Goal: Transaction & Acquisition: Purchase product/service

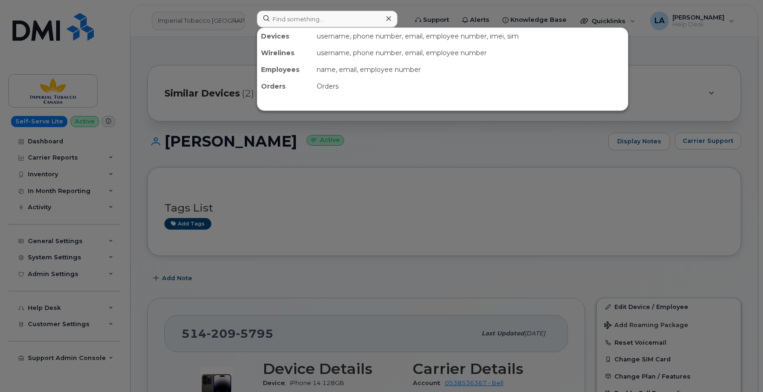
click at [291, 13] on input at bounding box center [327, 19] width 141 height 17
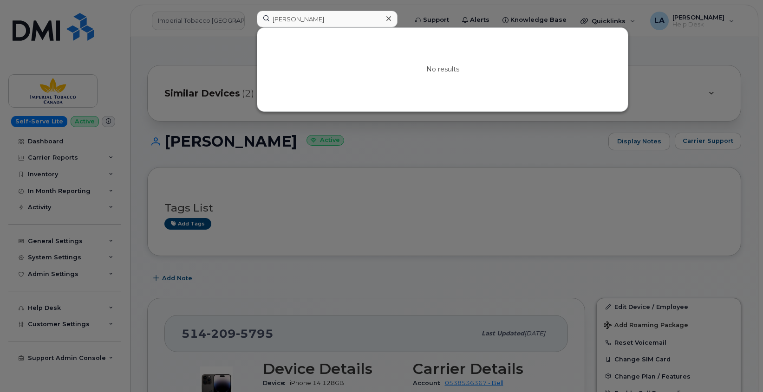
click at [692, 191] on div at bounding box center [381, 196] width 763 height 392
click at [294, 22] on input "Margaret Mundorff" at bounding box center [327, 19] width 141 height 17
paste input "Michael Kopala"
type input "MargarMichael Kopalaet Mundorff"
paste input "Michael Kopala"
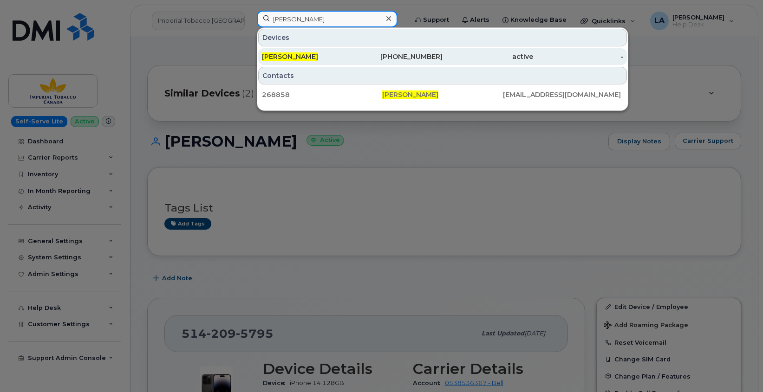
type input "Michael Kopala"
click at [352, 52] on div "MICHAEL KOPALA" at bounding box center [397, 56] width 90 height 17
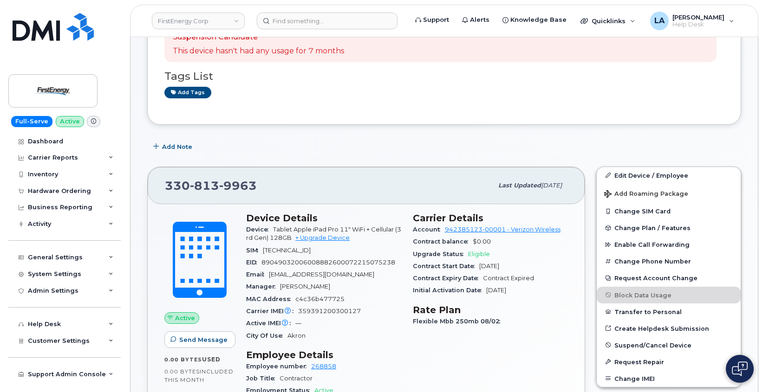
scroll to position [97, 0]
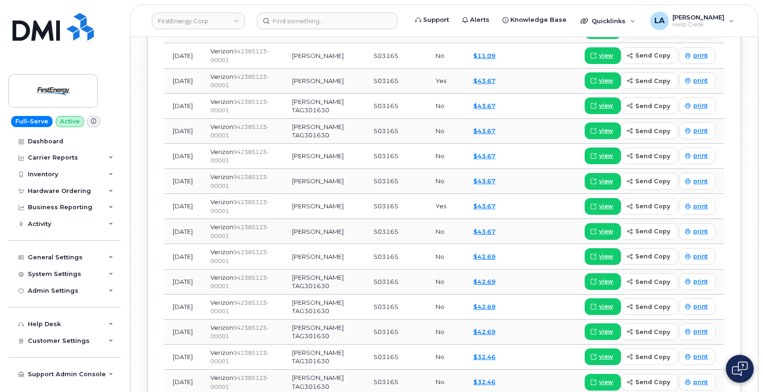
scroll to position [1191, 0]
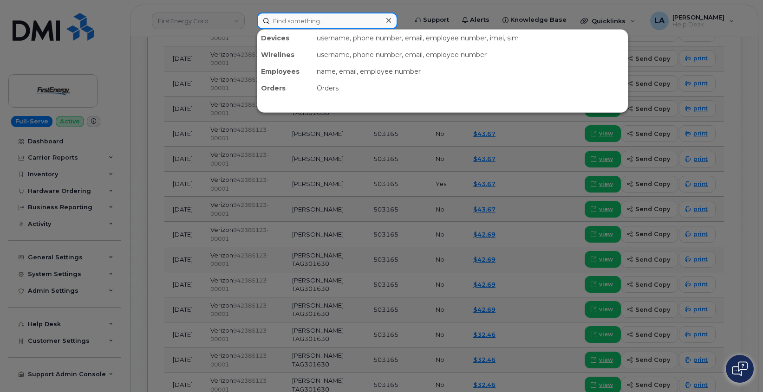
click at [292, 22] on input at bounding box center [327, 21] width 141 height 17
paste input "7195054060"
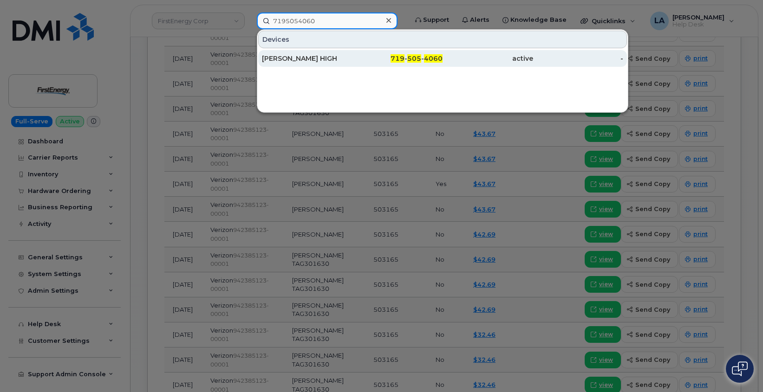
type input "7195054060"
click at [263, 58] on div "[PERSON_NAME] HIGH" at bounding box center [307, 58] width 90 height 9
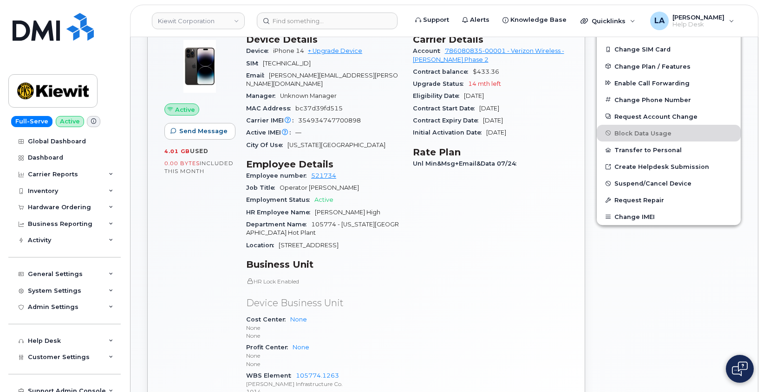
scroll to position [418, 0]
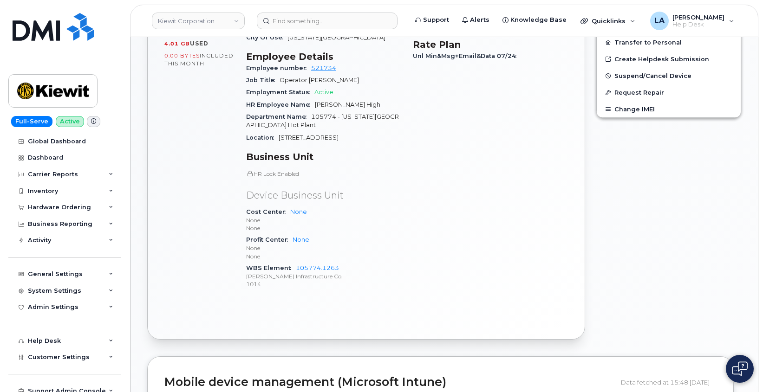
drag, startPoint x: 762, startPoint y: 118, endPoint x: 756, endPoint y: 53, distance: 65.3
click at [756, 53] on body "Kiewit Corporation Support Alerts Knowledge Base Quicklinks Suspend / Cancel De…" at bounding box center [381, 307] width 763 height 1451
click at [573, 242] on div "Active Send Message 4.01 GB  used 0.00 Bytes  included this month Device Detail…" at bounding box center [366, 128] width 437 height 421
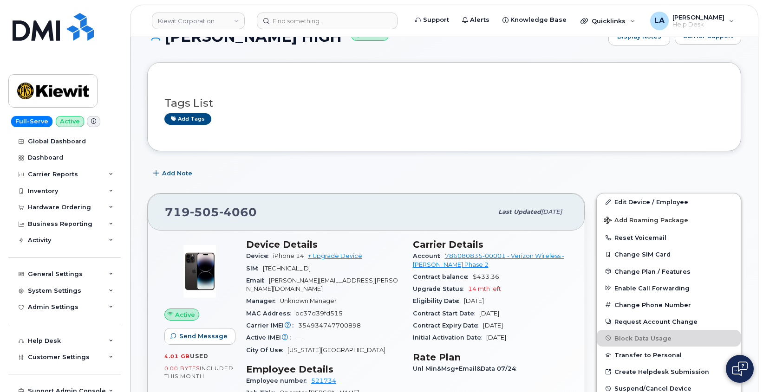
scroll to position [75, 0]
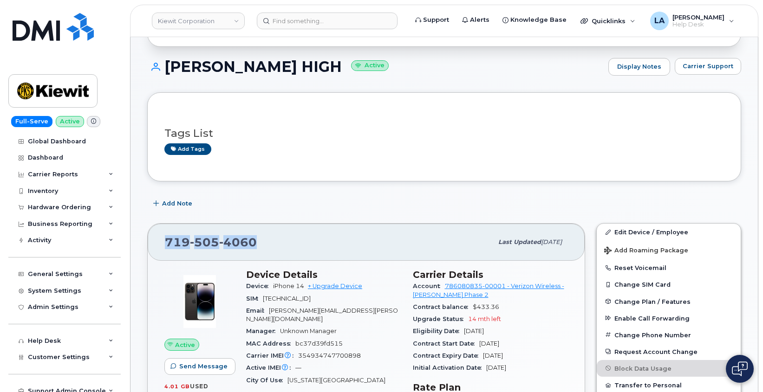
drag, startPoint x: 210, startPoint y: 246, endPoint x: 152, endPoint y: 245, distance: 58.0
click at [152, 245] on div "719 505 4060 Last updated Jul 31, 2025" at bounding box center [366, 242] width 437 height 37
copy span "719 505 4060"
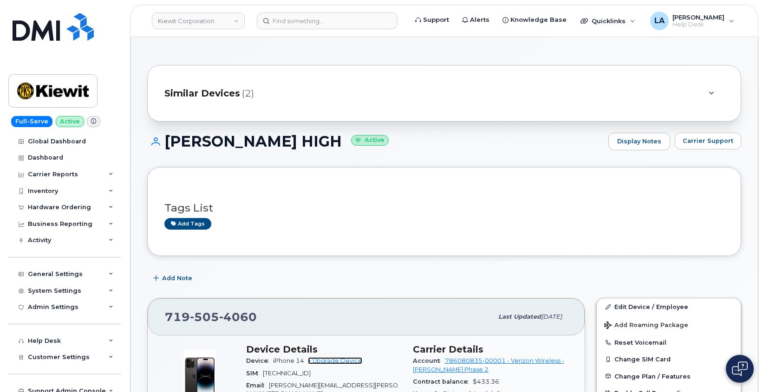
click at [336, 362] on link "+ Upgrade Device" at bounding box center [335, 360] width 54 height 7
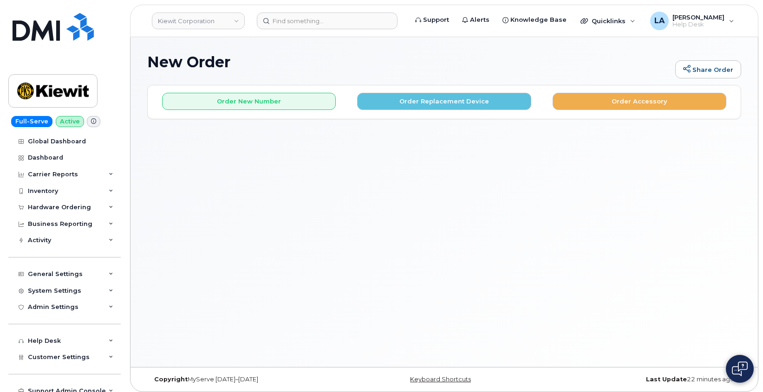
drag, startPoint x: 655, startPoint y: 187, endPoint x: 650, endPoint y: 182, distance: 7.2
click at [656, 187] on div "New Order Share Order × Share This Order If you want to allow others to create …" at bounding box center [443, 202] width 627 height 330
click at [471, 98] on button "Order Replacement Device" at bounding box center [444, 101] width 174 height 17
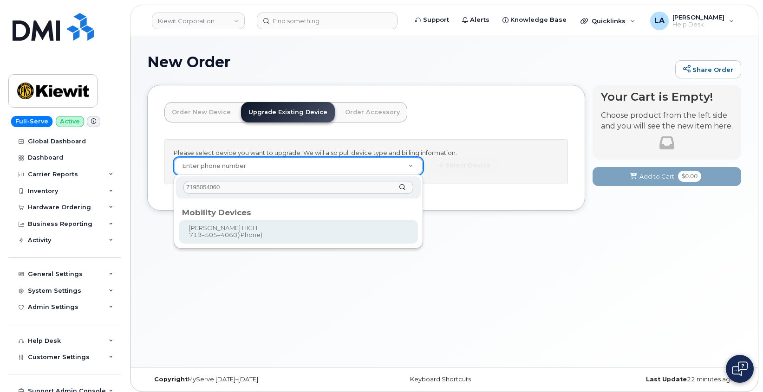
type input "7195054060"
type input "1171455"
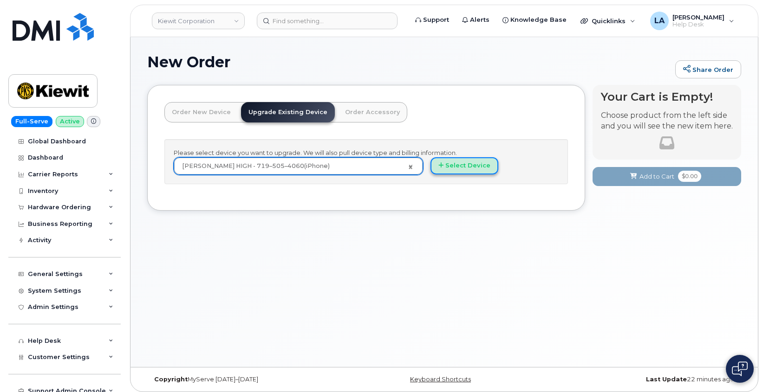
click at [475, 163] on button "Select Device" at bounding box center [464, 165] width 68 height 17
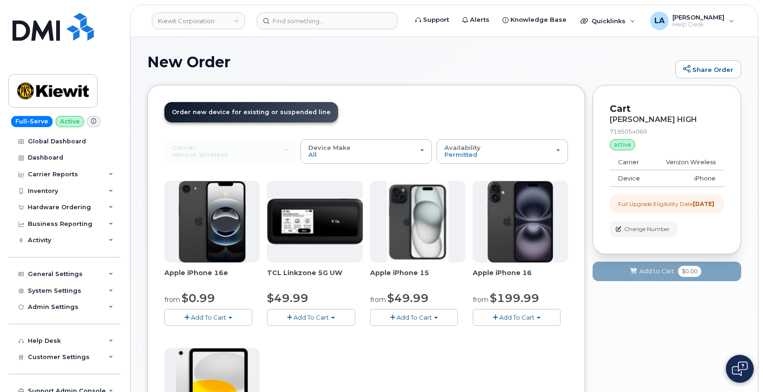
click at [664, 334] on div "Your Cart is Empty! Choose product from the left side and you will see the new …" at bounding box center [666, 372] width 149 height 574
drag, startPoint x: 220, startPoint y: 300, endPoint x: 162, endPoint y: 273, distance: 63.8
click at [162, 273] on div "Order New Device Upgrade Existing Device Order Accessory Order new device and n…" at bounding box center [366, 365] width 438 height 560
copy div "Apple iPhone 16e from $0.99"
click at [641, 363] on div "Your Cart is Empty! Choose product from the left side and you will see the new …" at bounding box center [666, 372] width 149 height 574
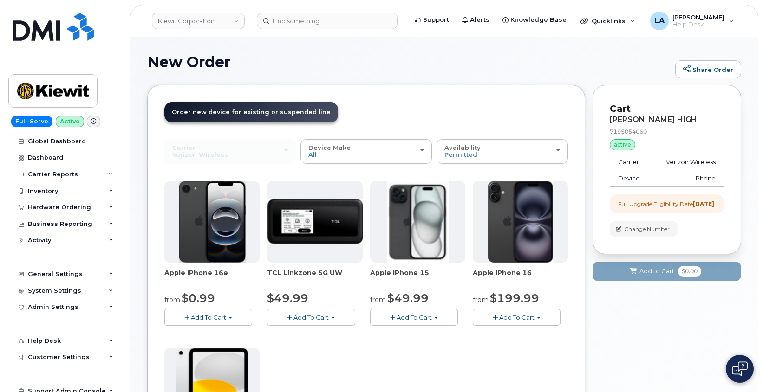
click at [654, 311] on div "Your Cart is Empty! Choose product from the left side and you will see the new …" at bounding box center [666, 372] width 149 height 574
drag, startPoint x: 427, startPoint y: 297, endPoint x: 366, endPoint y: 274, distance: 65.6
click at [366, 274] on div "Apple iPhone 16e from $0.99 Add To Cart $0.99 - 2 Year Upgrade (128GB) $599.99 …" at bounding box center [365, 344] width 403 height 327
copy div "$49.99 Add To Cart $49.99 - 2 Year Upgrade Apple iPhone 15 from $49.99"
click at [543, 293] on div "from $199.99" at bounding box center [519, 299] width 95 height 16
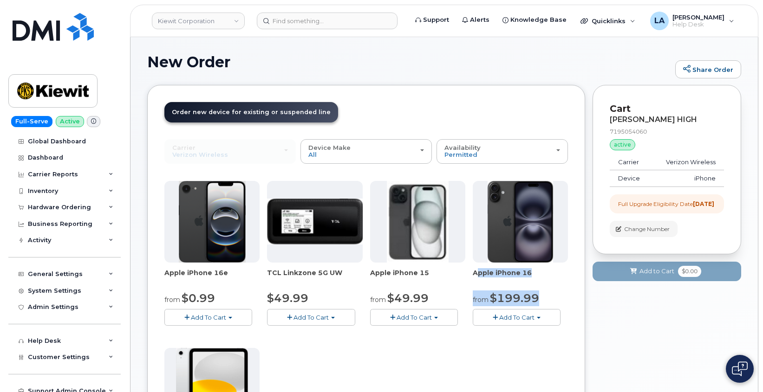
drag, startPoint x: 543, startPoint y: 296, endPoint x: 469, endPoint y: 276, distance: 76.9
click at [469, 276] on div "Apple iPhone 16e from $0.99 Add To Cart $0.99 - 2 Year Upgrade (128GB) $599.99 …" at bounding box center [365, 344] width 403 height 327
copy div "Apple iPhone 16 from $199.99"
click at [657, 358] on div "Your Cart is Empty! Choose product from the left side and you will see the new …" at bounding box center [666, 372] width 149 height 574
click at [651, 334] on div "Your Cart is Empty! Choose product from the left side and you will see the new …" at bounding box center [666, 372] width 149 height 574
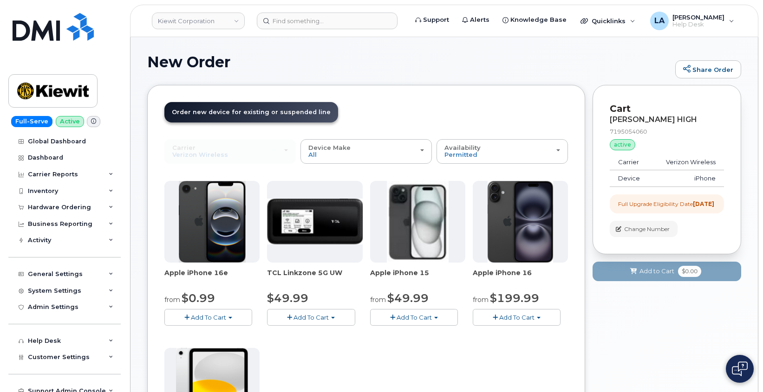
click at [433, 323] on button "Add To Cart" at bounding box center [414, 317] width 88 height 16
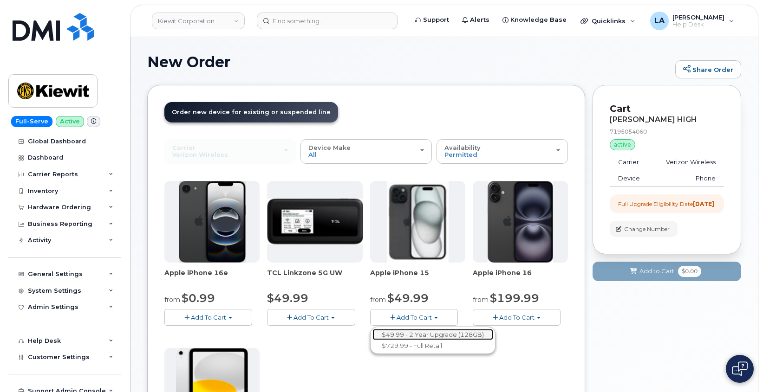
click at [425, 334] on link "$49.99 - 2 Year Upgrade (128GB)" at bounding box center [432, 335] width 121 height 12
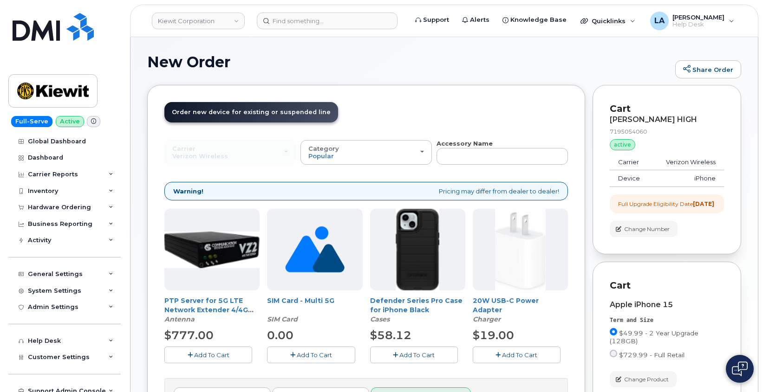
click at [401, 350] on button "Add To Cart" at bounding box center [414, 355] width 88 height 16
click at [494, 352] on button "Add To Cart" at bounding box center [516, 355] width 88 height 16
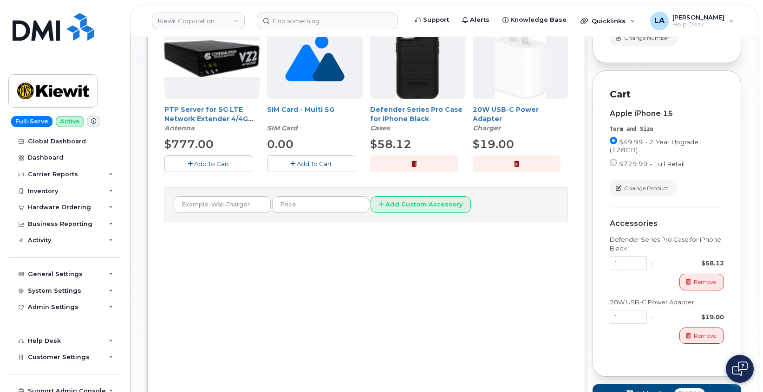
scroll to position [208, 0]
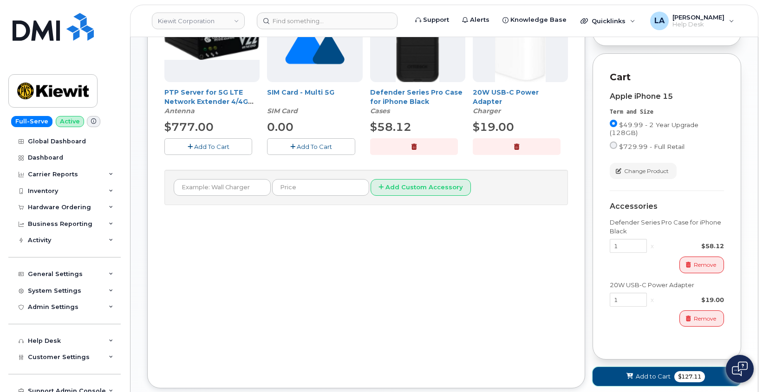
click at [645, 380] on span "Add to Cart" at bounding box center [652, 376] width 35 height 9
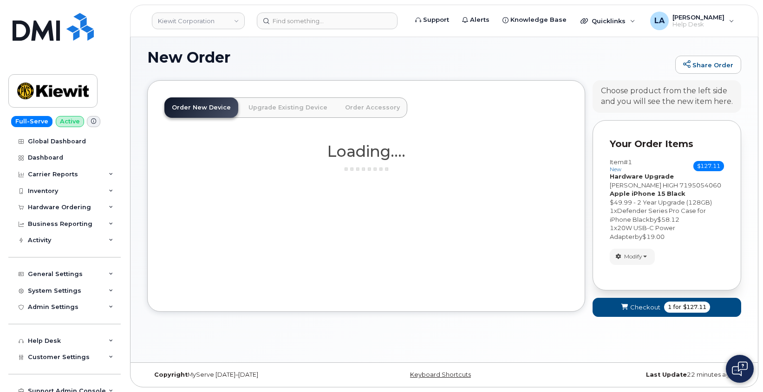
scroll to position [313, 0]
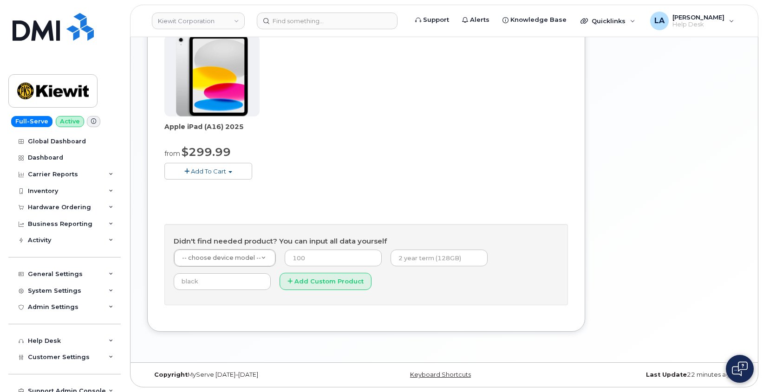
click at [666, 140] on div "Your Cart is Empty! Choose product from the left side and you will see the new …" at bounding box center [666, 59] width 149 height 574
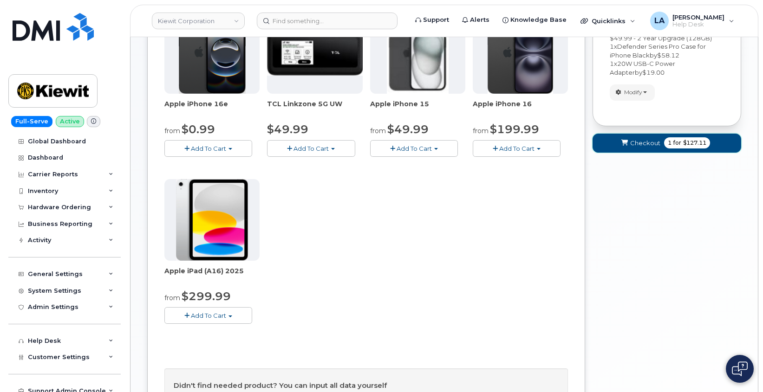
click at [618, 139] on button "Checkout 1 for $127.11" at bounding box center [666, 143] width 149 height 19
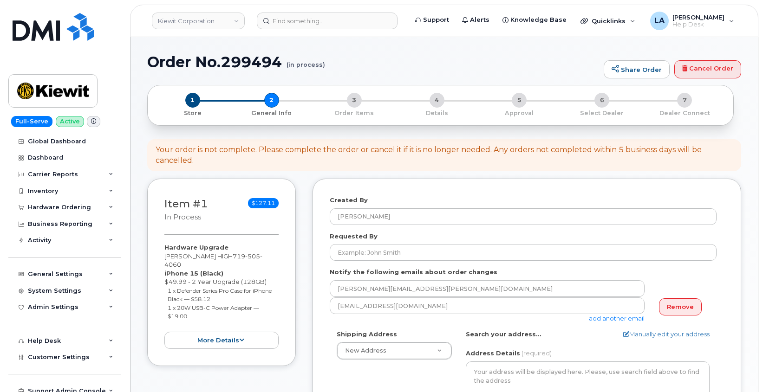
select select
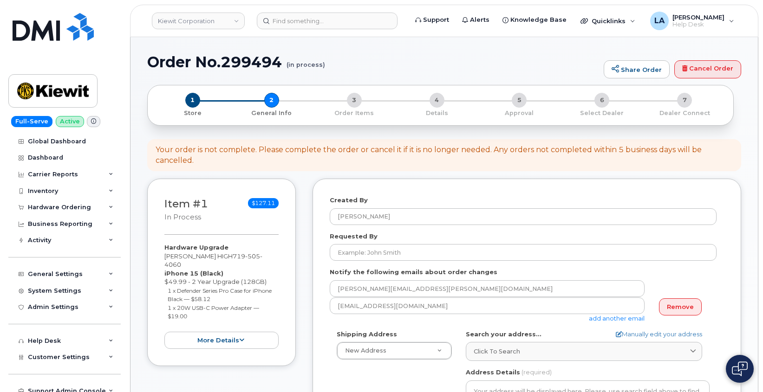
drag, startPoint x: 742, startPoint y: 206, endPoint x: 730, endPoint y: 220, distance: 17.8
click at [707, 262] on form "Created By Lanette Aparicio Requested By Notify the following emails about orde…" at bounding box center [527, 381] width 394 height 371
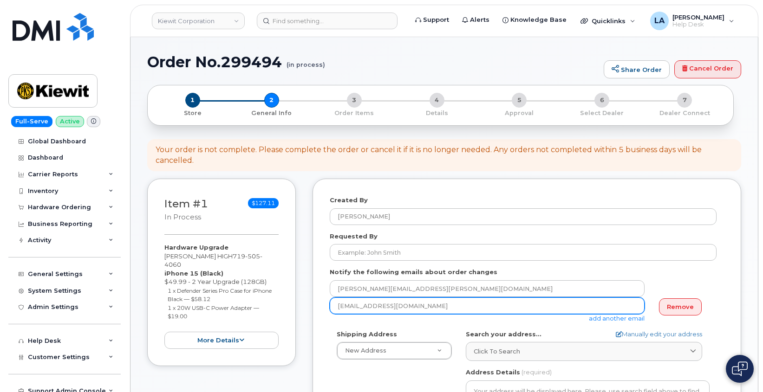
drag, startPoint x: 430, startPoint y: 313, endPoint x: 288, endPoint y: 329, distance: 142.4
click at [288, 329] on div "Item #1 in process $127.11 Hardware Upgrade LEWIS HIGH 719 505 4060 iPhone 15 (…" at bounding box center [444, 388] width 594 height 419
type input "]"
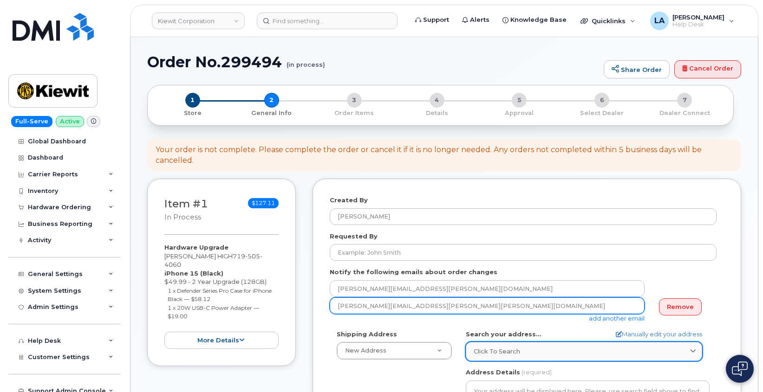
type input "preston.norris@kiewit.com"
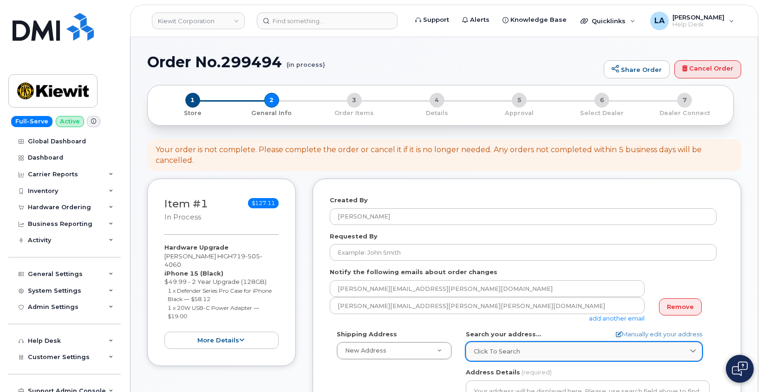
click at [547, 346] on link "Click to search" at bounding box center [583, 351] width 236 height 19
paste input "3651 Wabash Street"
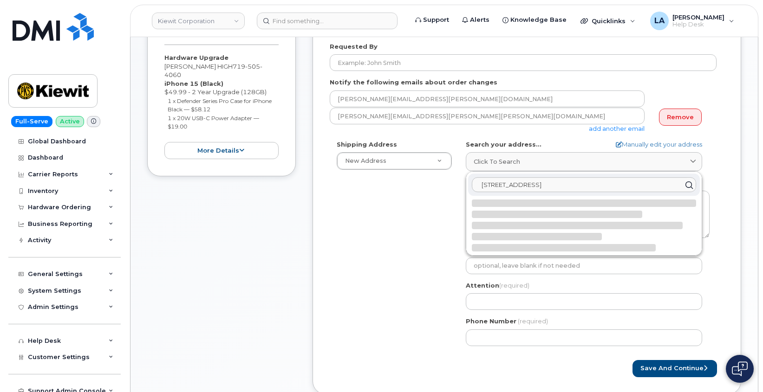
scroll to position [192, 0]
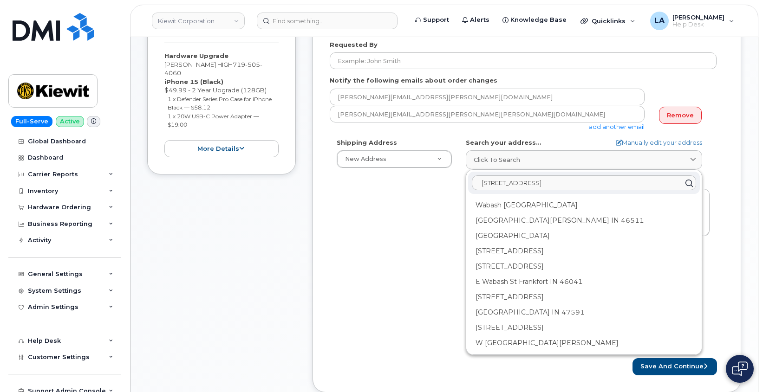
type input "3651 Wabash Street"
click at [375, 230] on div "Shipping Address New Address New Address 16301 Texas 249 Access Rd 1550 Mike Fa…" at bounding box center [523, 244] width 387 height 213
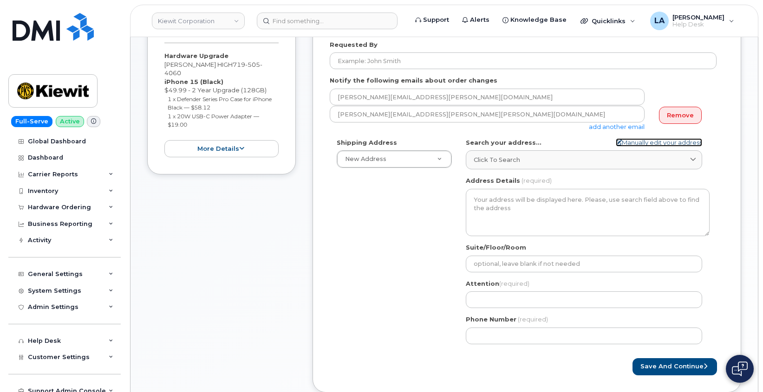
click at [667, 141] on link "Manually edit your address" at bounding box center [658, 142] width 86 height 9
select select
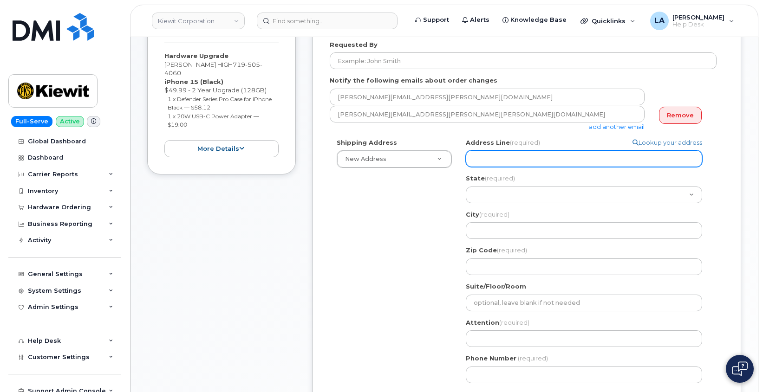
click at [501, 164] on input "Address Line (required)" at bounding box center [583, 158] width 236 height 17
paste input "3651 Wabash Street"
select select
type input "3651 Wabash Street"
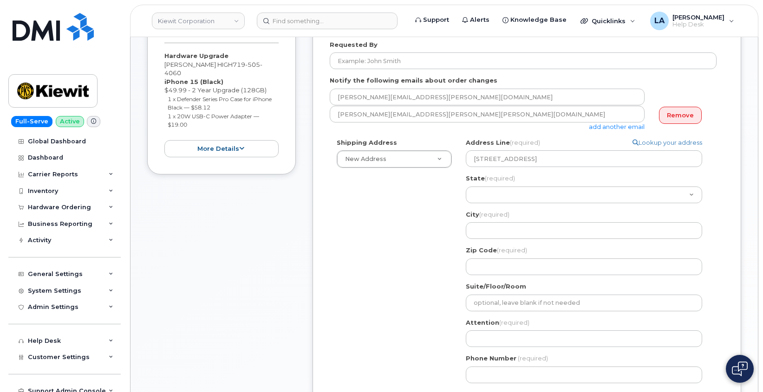
click at [422, 221] on div "Shipping Address New Address New Address 16301 Texas 249 Access Rd 1550 Mike Fa…" at bounding box center [523, 264] width 387 height 252
click at [738, 222] on div "Created By Lanette Aparicio Requested By Notify the following emails about orde…" at bounding box center [526, 209] width 428 height 444
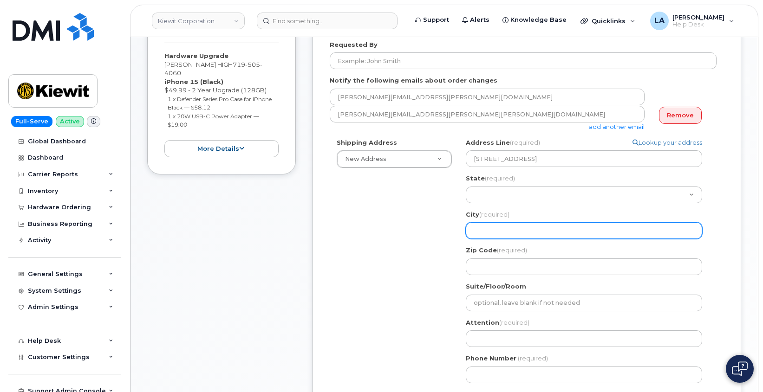
click at [488, 229] on input "City (required)" at bounding box center [583, 230] width 236 height 17
paste input "Colorado Springs , CO 80906"
select select
type input "Colorado Springs , CO 80906"
click at [549, 228] on input "Colorado Springs , CO 80906" at bounding box center [583, 230] width 236 height 17
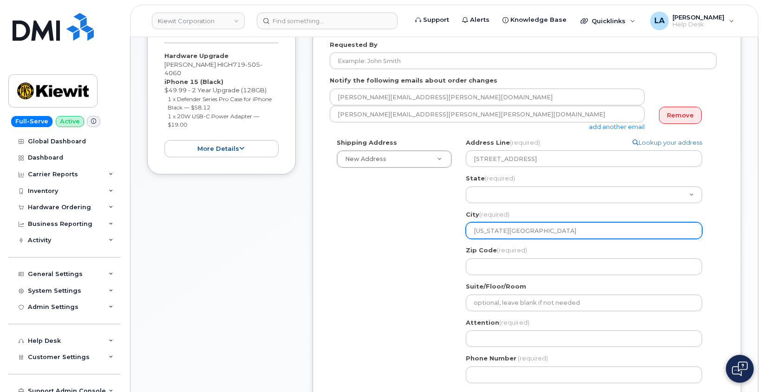
click at [549, 228] on input "Colorado Springs , CO 80906" at bounding box center [583, 230] width 236 height 17
select select
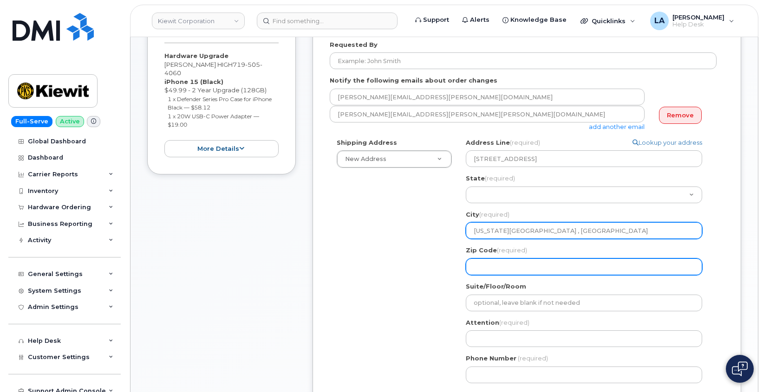
type input "Colorado Springs , CO"
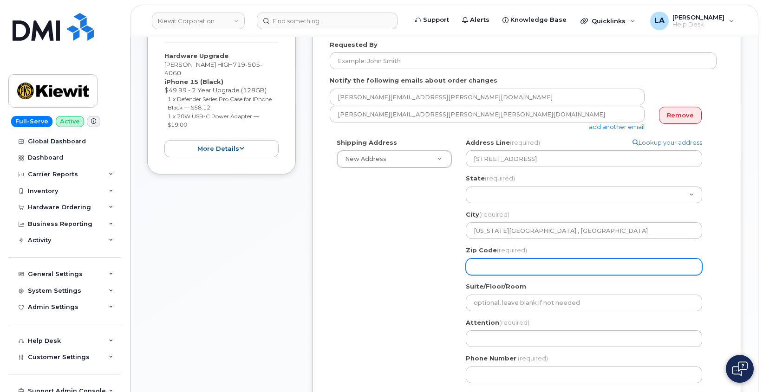
click at [511, 265] on input "Zip Code (required)" at bounding box center [583, 267] width 236 height 17
paste input "80906"
select select
type input "80906"
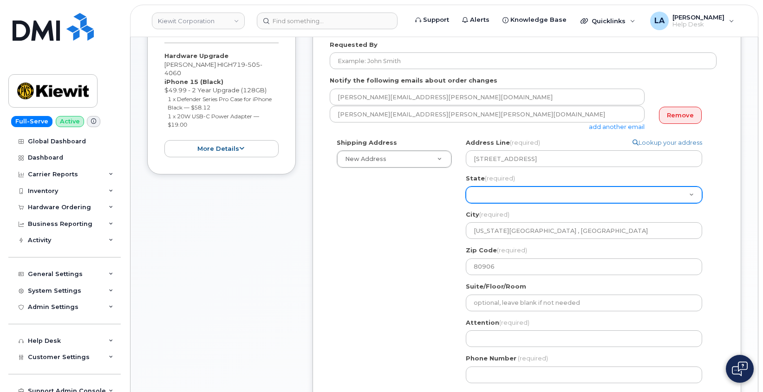
click at [498, 189] on select "Alabama Alaska American Samoa Arizona Arkansas California Colorado Connecticut …" at bounding box center [583, 195] width 236 height 17
select select "CO"
click at [465, 187] on select "Alabama Alaska American Samoa Arizona Arkansas California Colorado Connecticut …" at bounding box center [583, 195] width 236 height 17
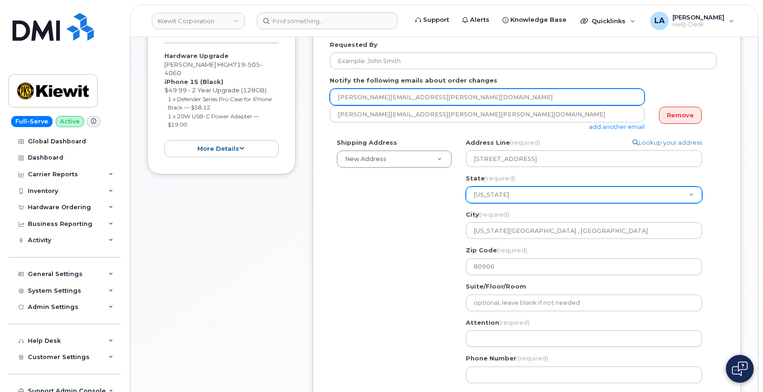
select select
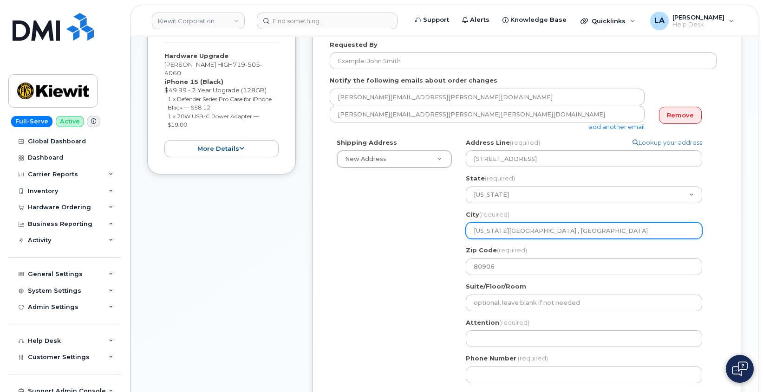
click at [558, 229] on input "Colorado Springs , CO" at bounding box center [583, 230] width 236 height 17
type input "Colorado Springs , CO"
select select
type input "Colorado Springs , C"
select select
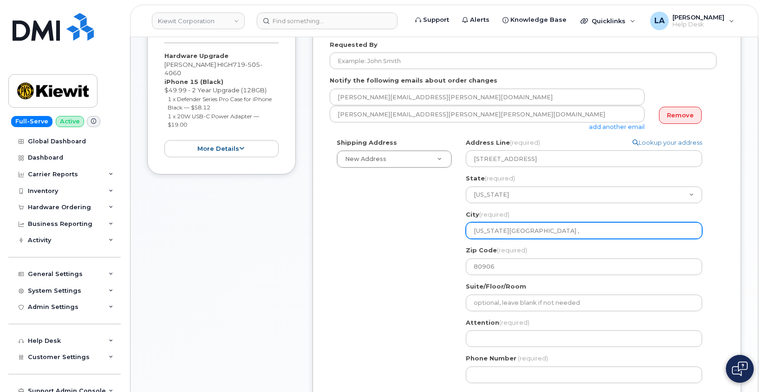
type input "Colorado Springs ,"
select select
type input "Colorado Springs"
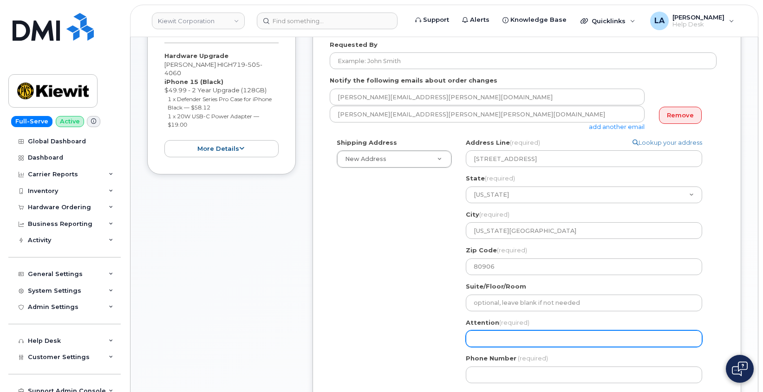
click at [528, 335] on input "Attention (required)" at bounding box center [583, 338] width 236 height 17
select select
type input "L"
select select
type input "Le"
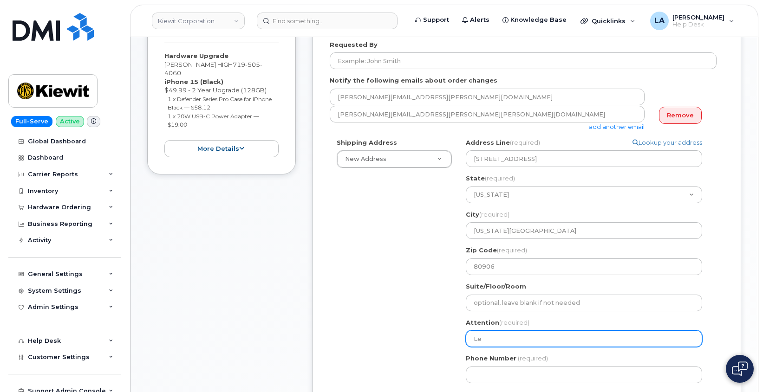
select select
type input "Lei"
select select
type input "Le"
select select
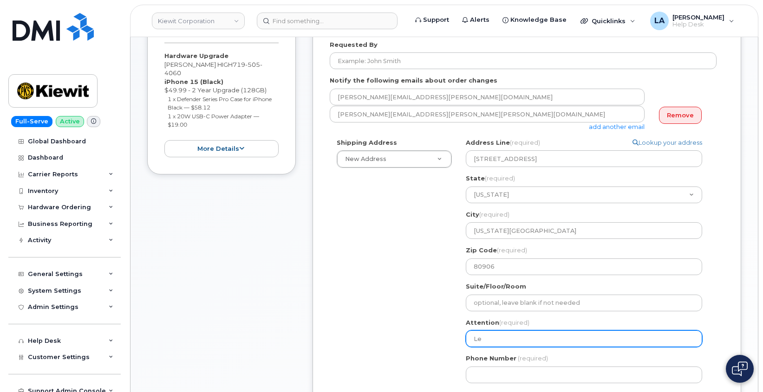
type input "Lew"
select select
type input "Lewi"
select select
type input "Lewis"
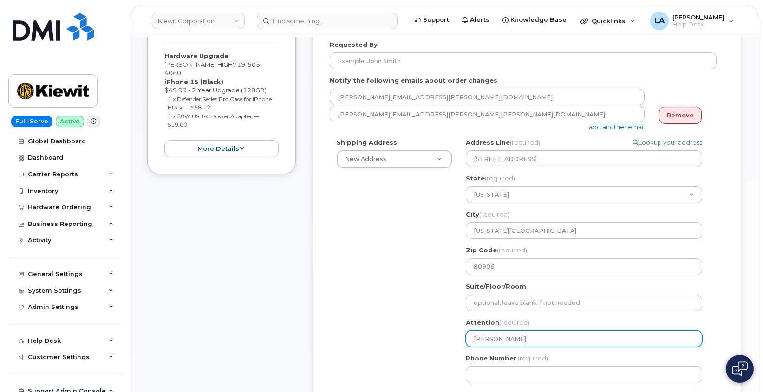
select select
type input "Lewis H"
select select
type input "Lewis Hi"
select select
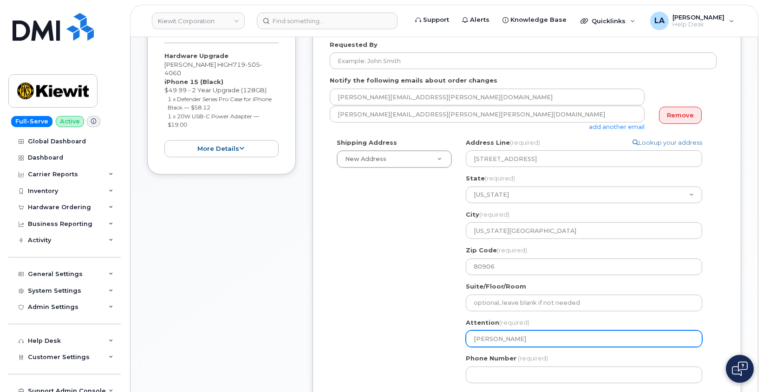
type input "Lewis Hig"
select select
type input "[PERSON_NAME] High"
click at [739, 278] on div "Created By Lanette Aparicio Requested By Notify the following emails about orde…" at bounding box center [526, 209] width 428 height 444
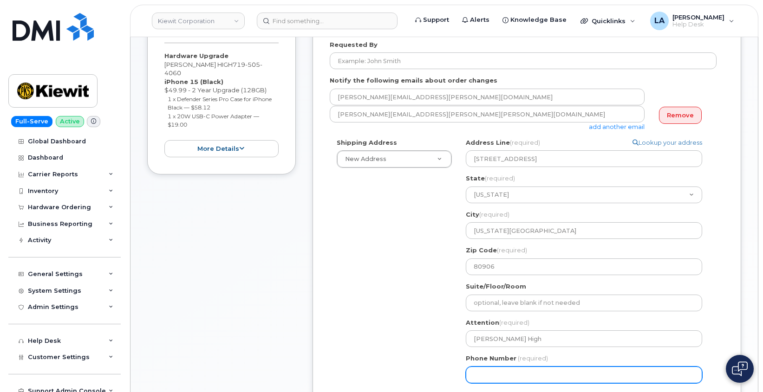
click at [536, 368] on input "Phone Number" at bounding box center [583, 375] width 236 height 17
paste input "3039081700"
type input "3039081700"
select select
type input "3039081700"
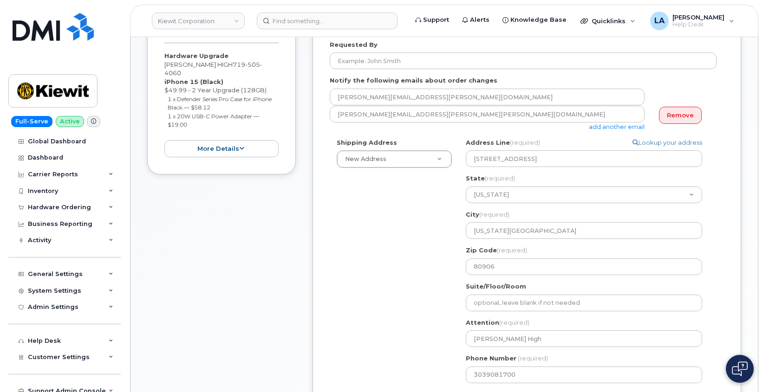
click at [399, 308] on div "Shipping Address New Address New Address 16301 Texas 249 Access Rd 1550 Mike Fa…" at bounding box center [523, 264] width 387 height 252
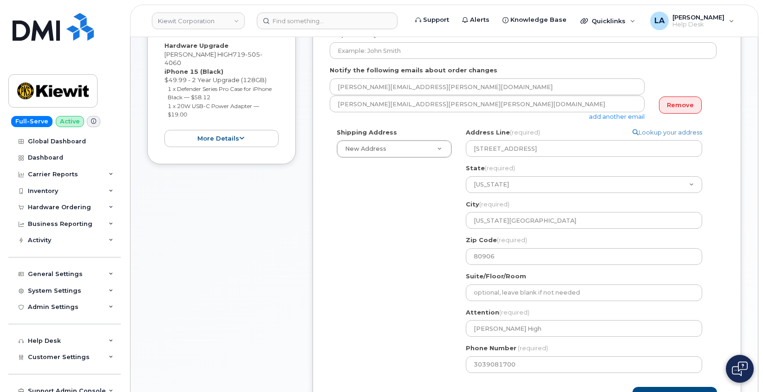
scroll to position [228, 0]
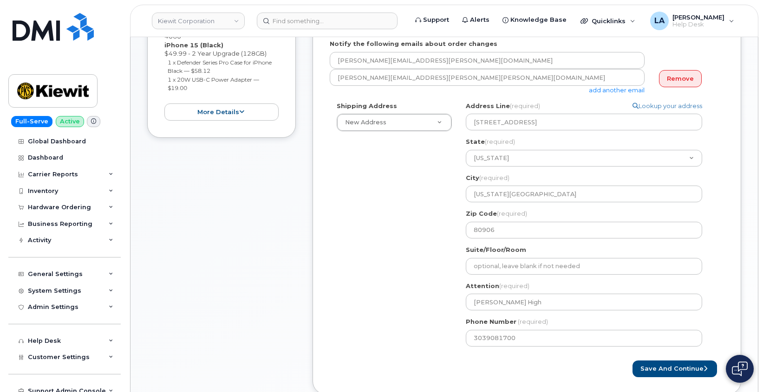
drag, startPoint x: 721, startPoint y: 251, endPoint x: 728, endPoint y: 251, distance: 7.0
click at [721, 251] on div "Shipping Address New Address New Address 16301 Texas 249 Access Rd 1550 Mike Fa…" at bounding box center [527, 228] width 394 height 252
click at [663, 369] on button "Save and Continue" at bounding box center [674, 369] width 84 height 17
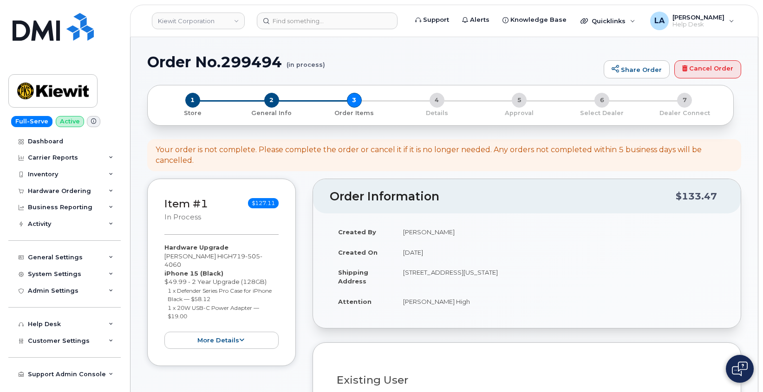
click at [739, 123] on div "1 Store 2 General Info 3 Order Items 4 Details 5 Approval 6 Select Dealer 7 Dea…" at bounding box center [444, 105] width 594 height 40
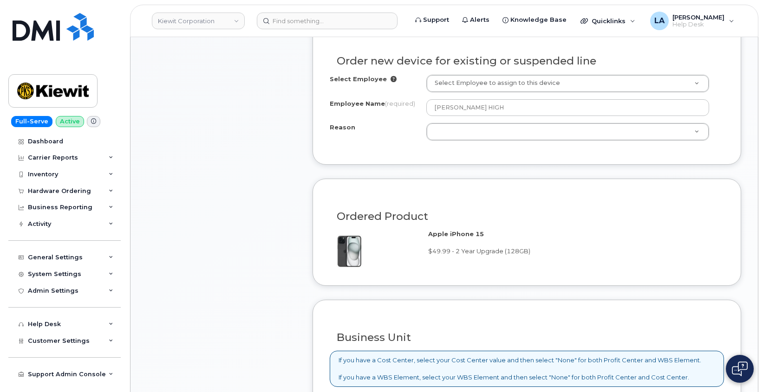
scroll to position [392, 0]
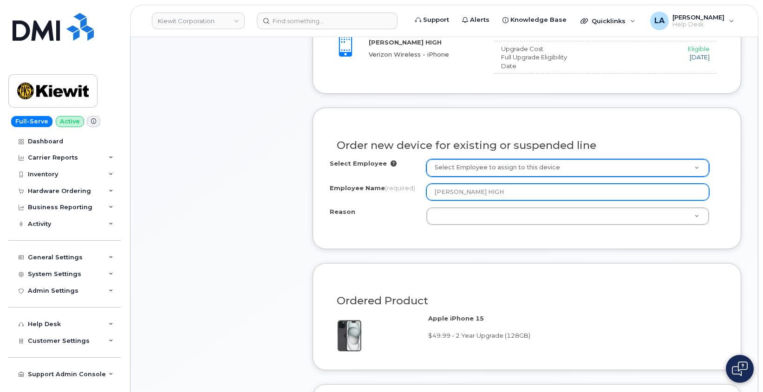
drag, startPoint x: 439, startPoint y: 194, endPoint x: 399, endPoint y: 190, distance: 39.6
click at [398, 194] on div "Employee Name (required) [PERSON_NAME][GEOGRAPHIC_DATA]" at bounding box center [527, 192] width 394 height 17
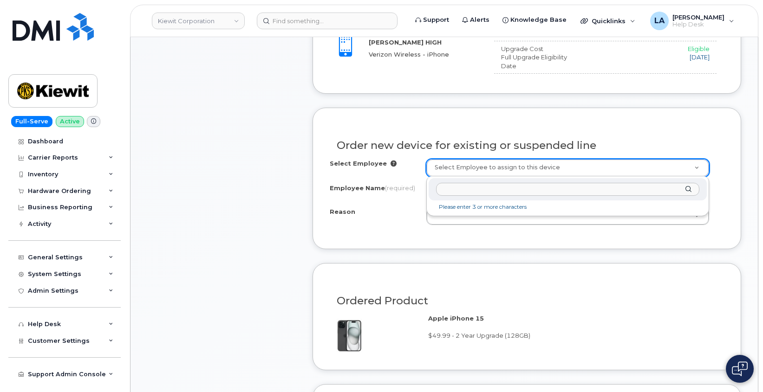
paste input "[PERSON_NAME] HIGH"
type input "LEWIS HIGH"
type input "2164774"
type input "[PERSON_NAME] High"
select select
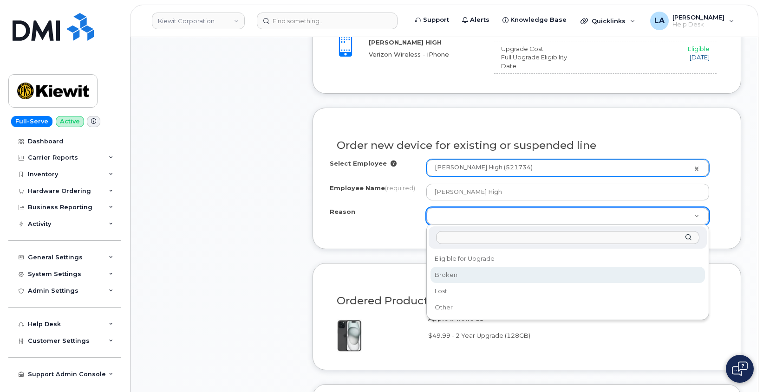
select select "broken"
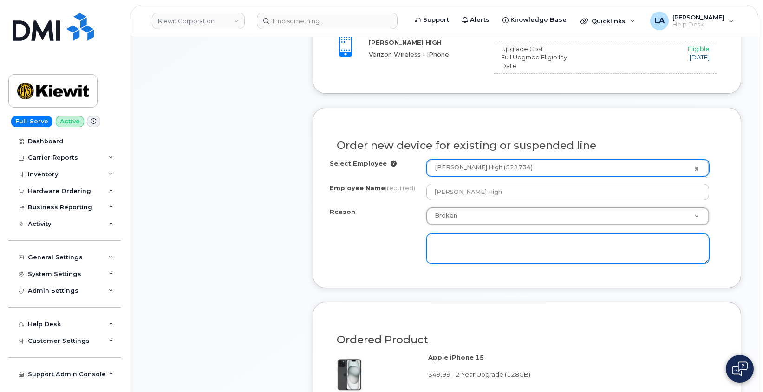
click at [459, 246] on textarea at bounding box center [567, 248] width 283 height 31
type textarea "dropped phone."
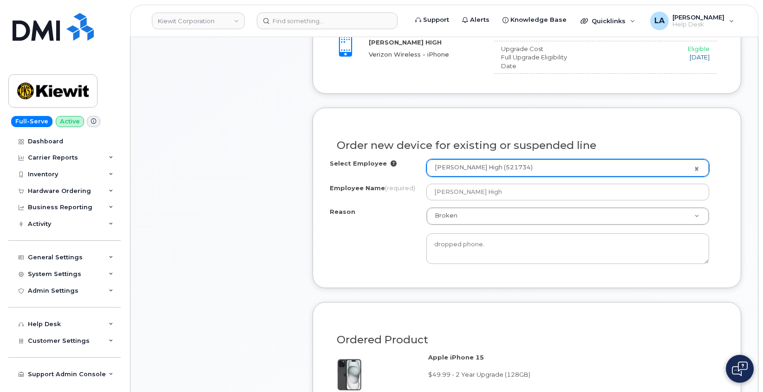
click at [728, 90] on div "Existing User Additional cost to upgrading the device $0.00 Selected device is …" at bounding box center [526, 22] width 428 height 143
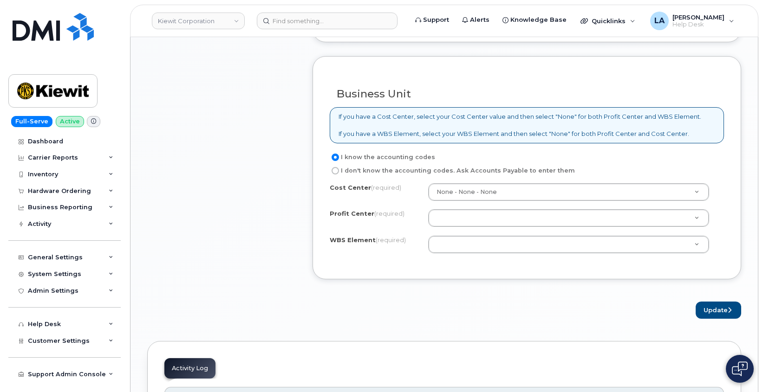
scroll to position [788, 0]
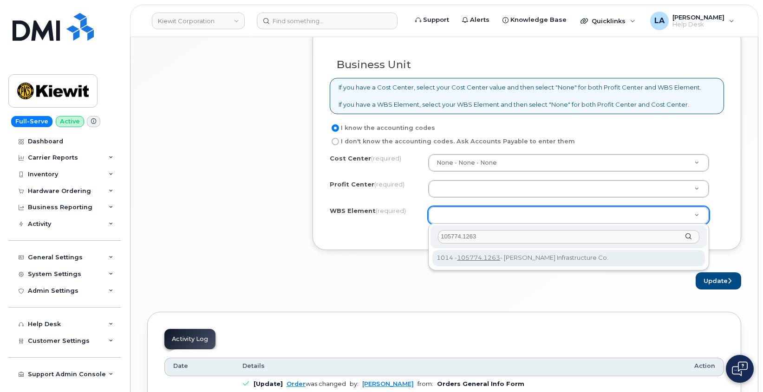
type input "105774.1263"
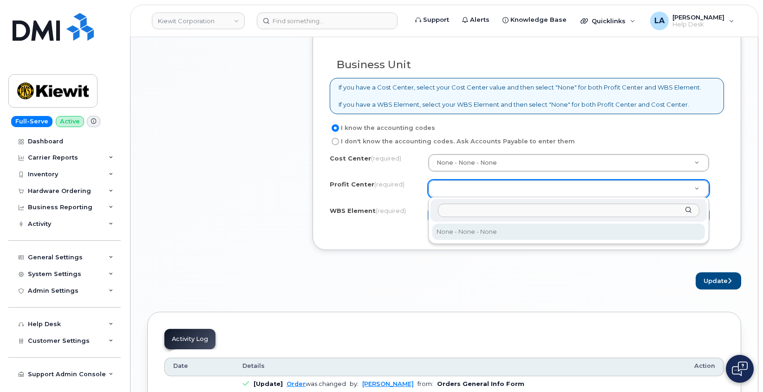
select select "None"
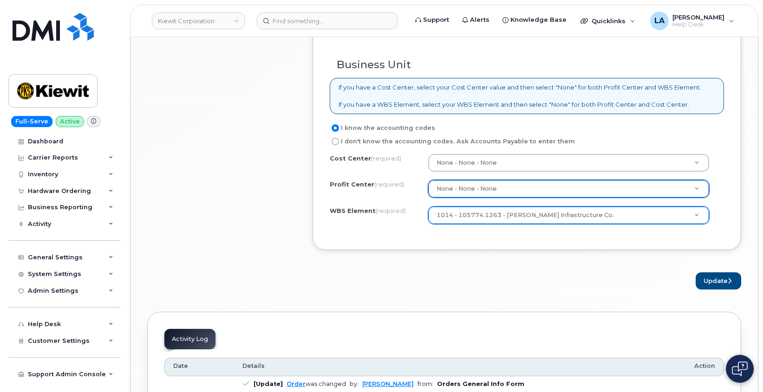
click at [500, 278] on div "Update" at bounding box center [526, 280] width 428 height 17
click at [713, 285] on button "Update" at bounding box center [717, 280] width 45 height 17
drag, startPoint x: 388, startPoint y: 263, endPoint x: 415, endPoint y: 238, distance: 36.8
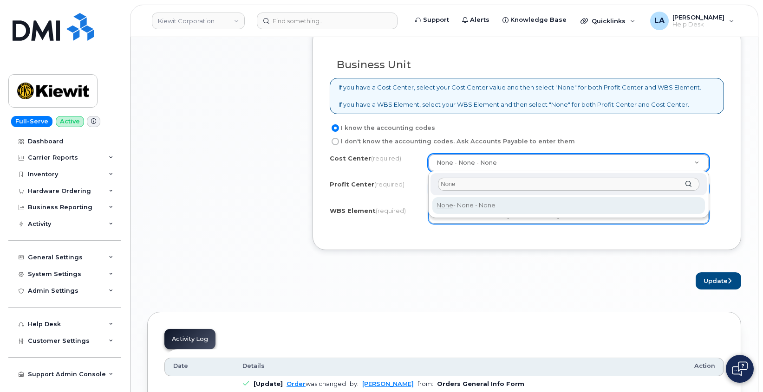
type input "None"
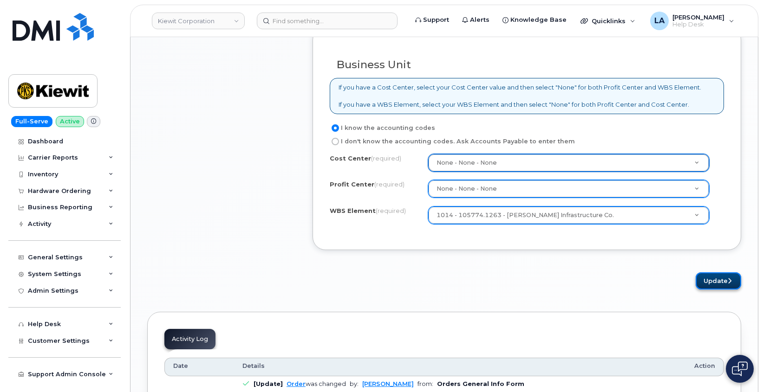
click at [715, 281] on button "Update" at bounding box center [717, 280] width 45 height 17
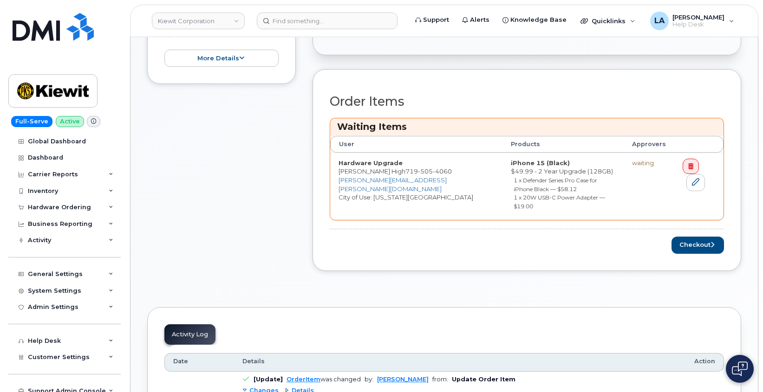
scroll to position [343, 0]
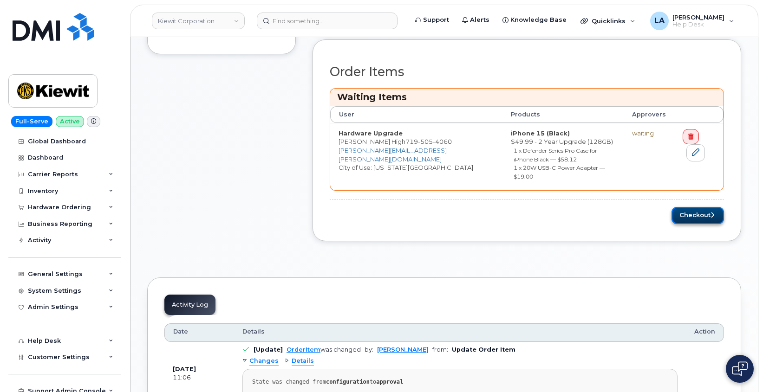
click at [686, 207] on button "Checkout" at bounding box center [697, 215] width 52 height 17
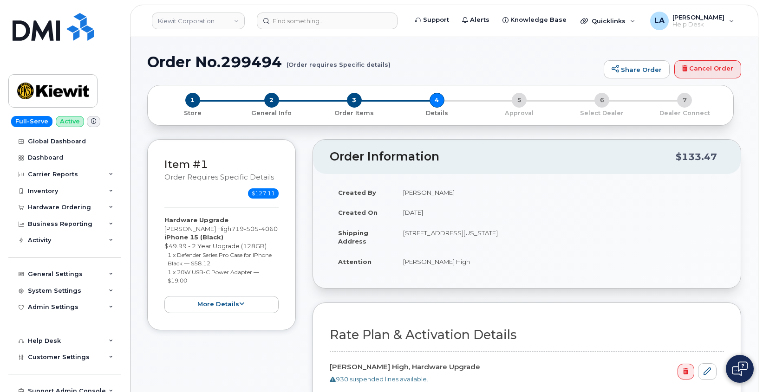
click at [686, 201] on td "[PERSON_NAME]" at bounding box center [558, 192] width 329 height 20
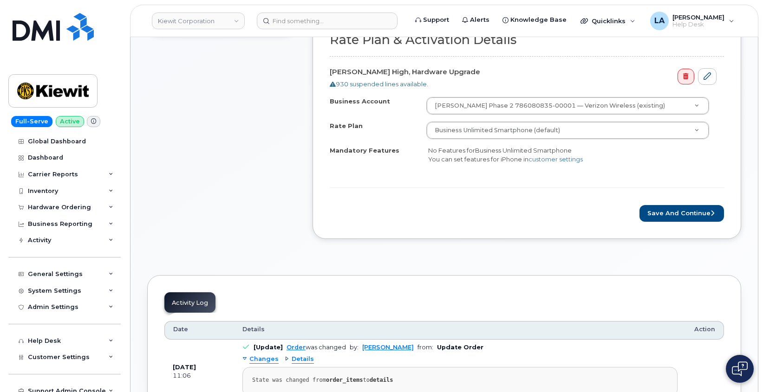
scroll to position [343, 0]
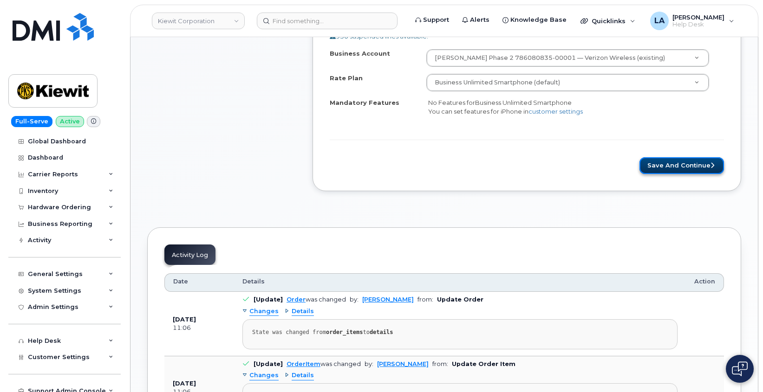
click at [686, 174] on button "Save and Continue" at bounding box center [681, 165] width 84 height 17
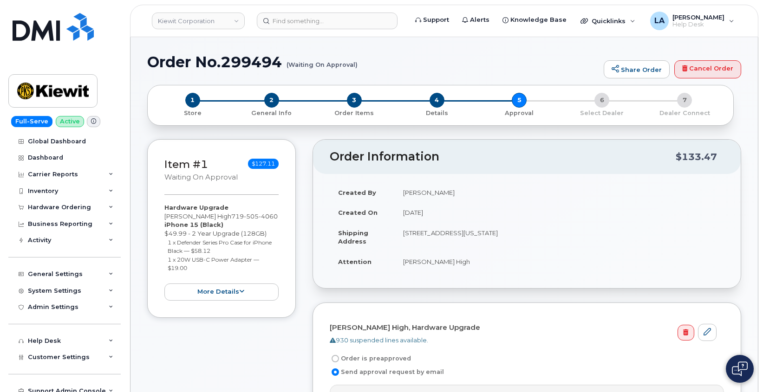
click at [251, 336] on div "Item #1 Waiting On Approval $127.11 Hardware Upgrade [PERSON_NAME] High [PHONE_…" at bounding box center [221, 339] width 149 height 401
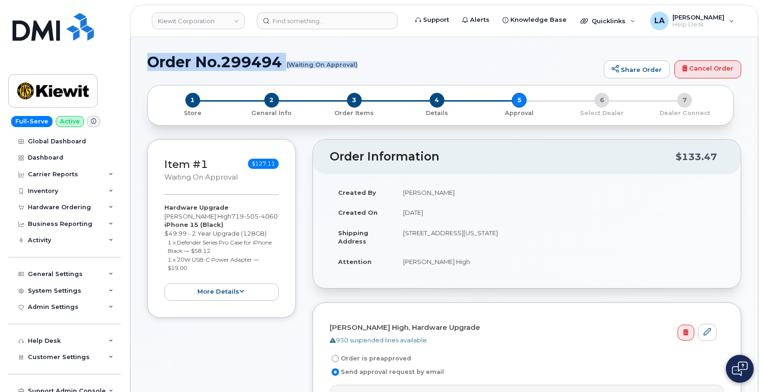
drag, startPoint x: 146, startPoint y: 61, endPoint x: 362, endPoint y: 74, distance: 216.7
copy h1 "Order No.299494 (Waiting On Approval)"
